Goal: Navigation & Orientation: Find specific page/section

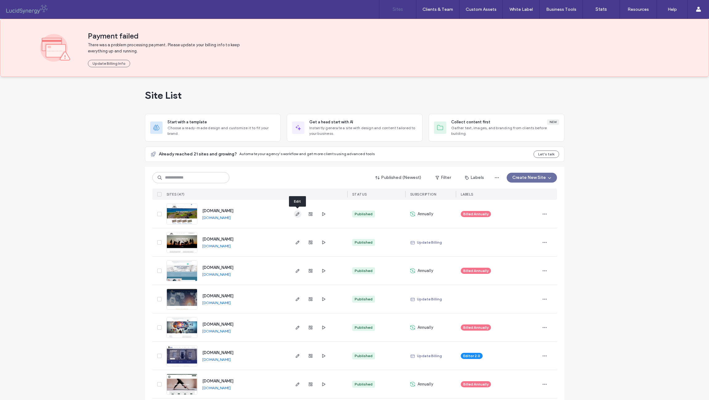
click at [296, 214] on icon "button" at bounding box center [297, 214] width 5 height 5
click at [298, 213] on use "button" at bounding box center [297, 214] width 4 height 4
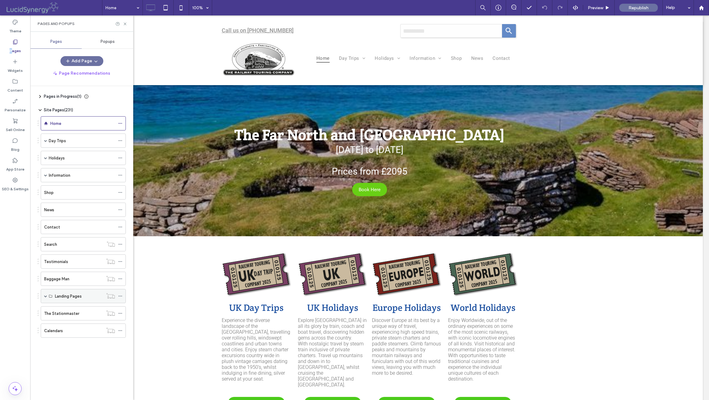
click at [44, 297] on span at bounding box center [45, 295] width 3 height 3
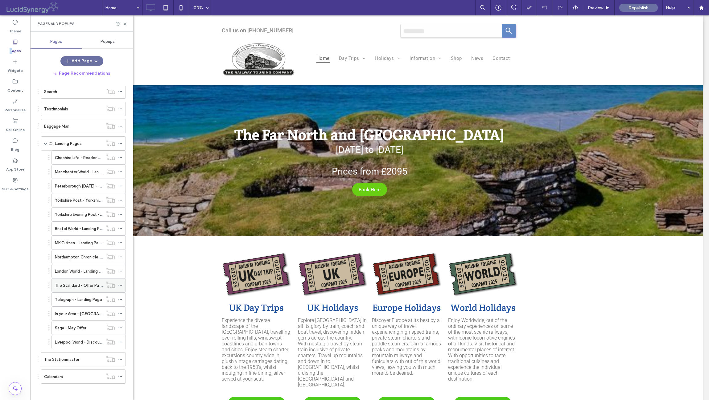
scroll to position [155, 0]
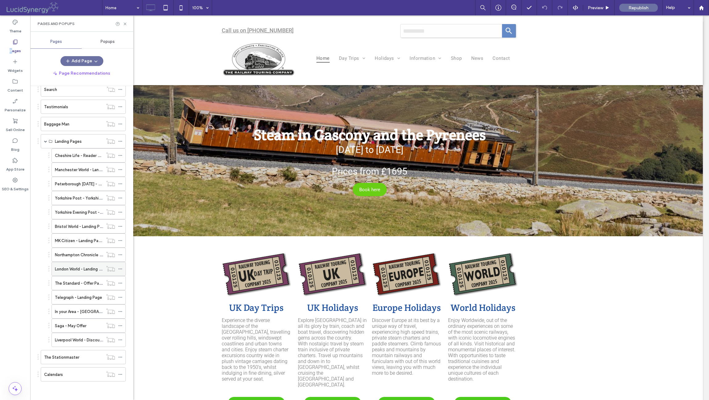
click at [73, 269] on label "London World - Landing Page" at bounding box center [81, 269] width 53 height 11
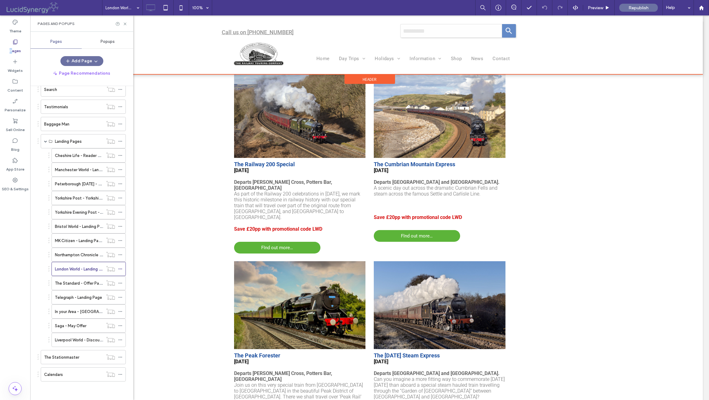
scroll to position [908, 0]
